Goal: Navigation & Orientation: Find specific page/section

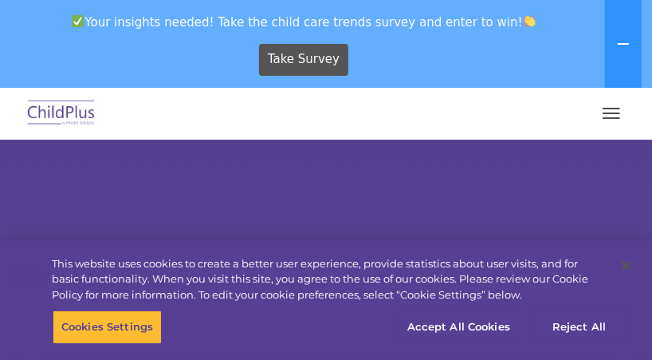
select select "MEDIUM"
click at [588, 327] on button "Reject All" at bounding box center [579, 326] width 100 height 33
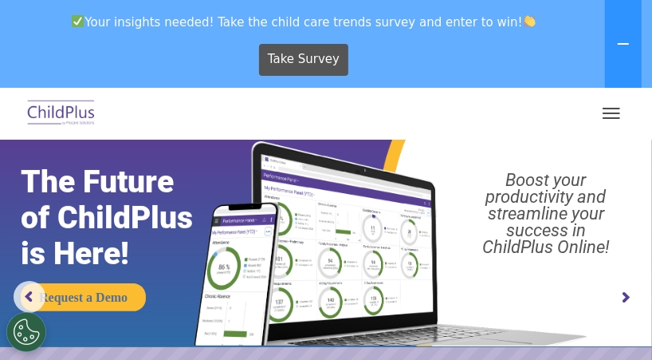
scroll to position [41, 0]
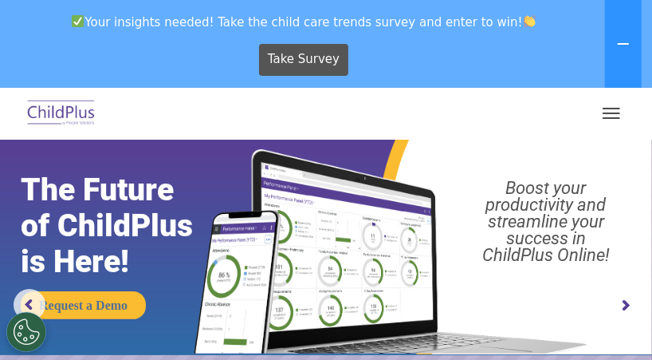
click at [83, 106] on img at bounding box center [61, 113] width 75 height 37
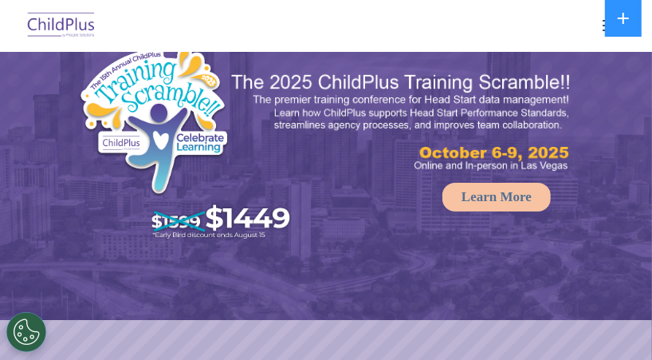
scroll to position [64, 0]
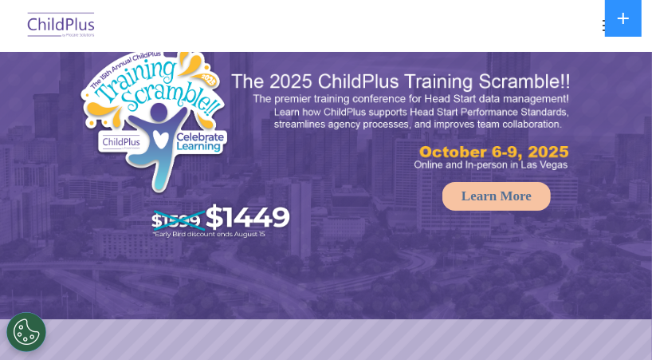
select select "MEDIUM"
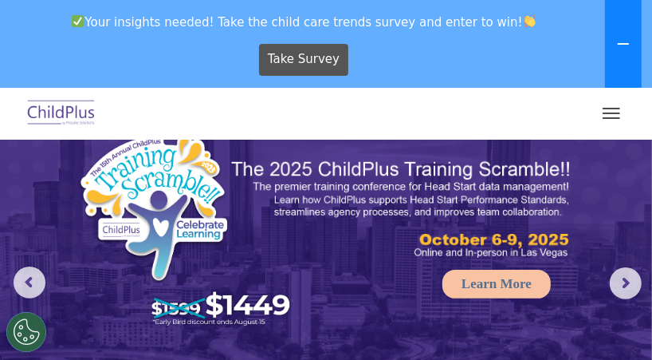
click at [623, 40] on icon at bounding box center [623, 43] width 13 height 13
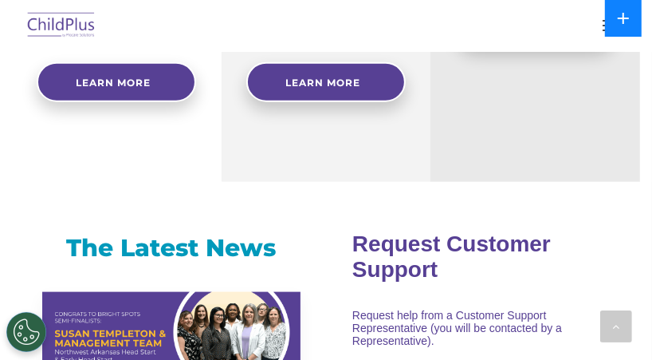
scroll to position [831, 0]
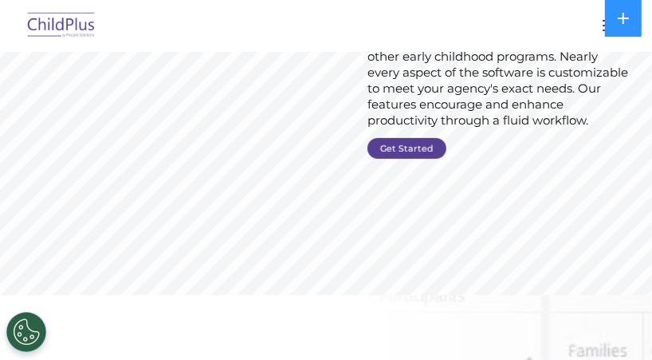
scroll to position [228, 0]
